Goal: Information Seeking & Learning: Learn about a topic

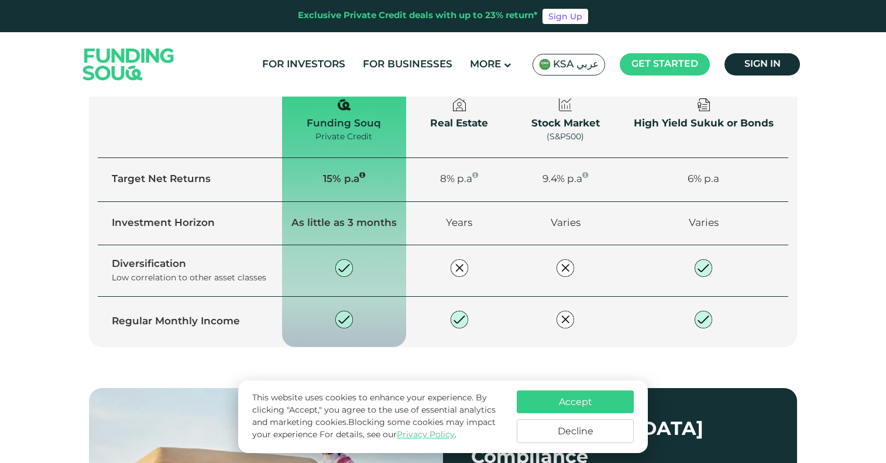
scroll to position [844, 0]
click at [569, 395] on button "Accept" at bounding box center [575, 401] width 117 height 23
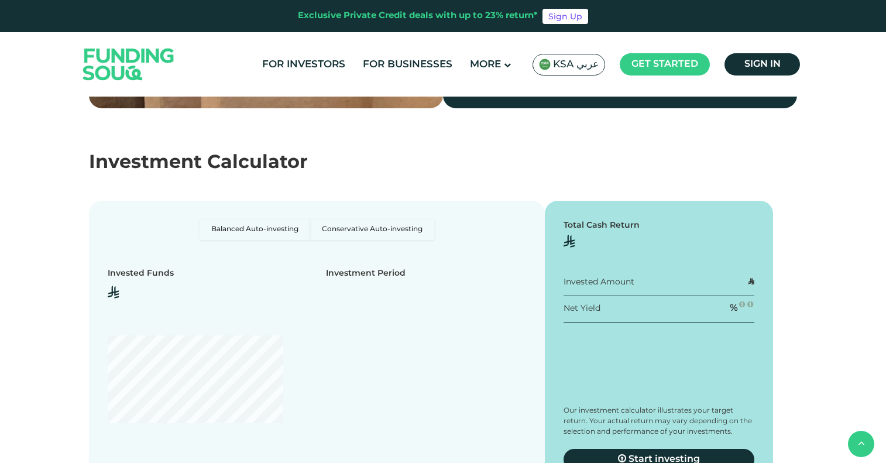
scroll to position [1376, 0]
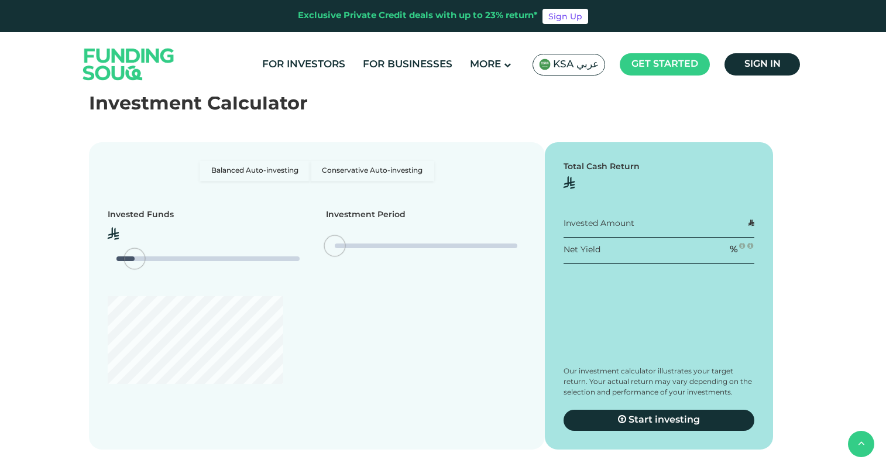
type tc-range-slider "4"
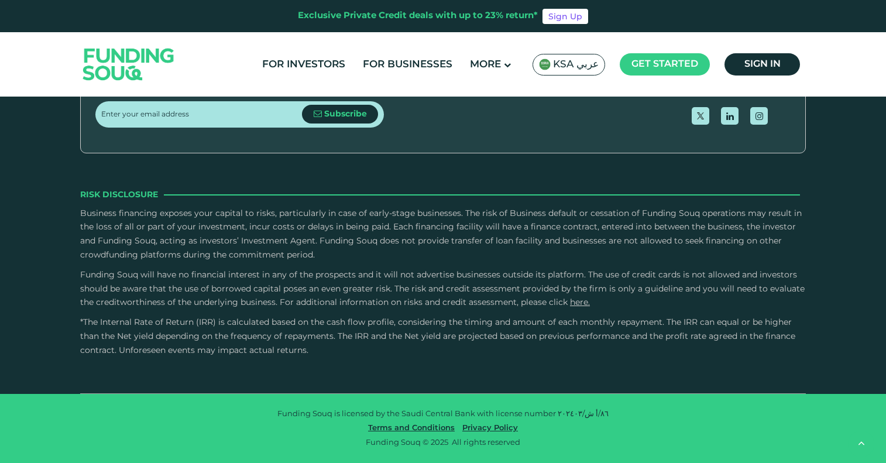
scroll to position [3401, 0]
click at [521, 1] on div "Exclusive Private Credit deals with up to 23% return* Sign Up" at bounding box center [443, 16] width 886 height 32
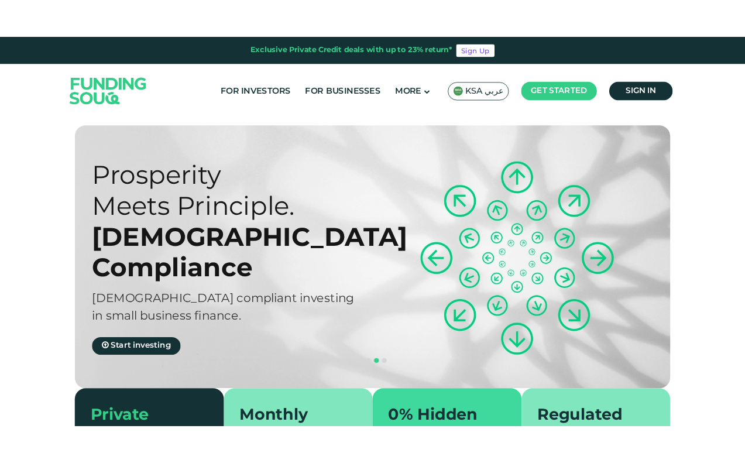
scroll to position [0, 0]
